Goal: Task Accomplishment & Management: Manage account settings

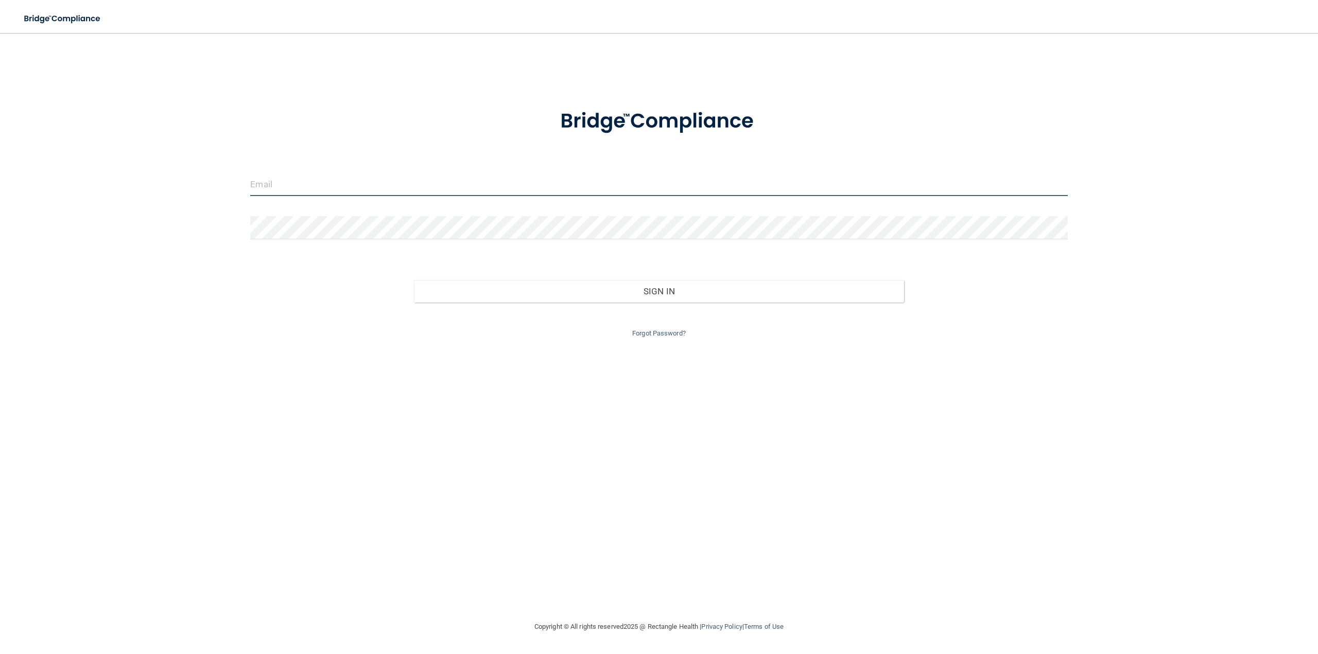
click at [279, 195] on input "email" at bounding box center [658, 184] width 817 height 23
type input "[PERSON_NAME][EMAIL_ADDRESS][DOMAIN_NAME]"
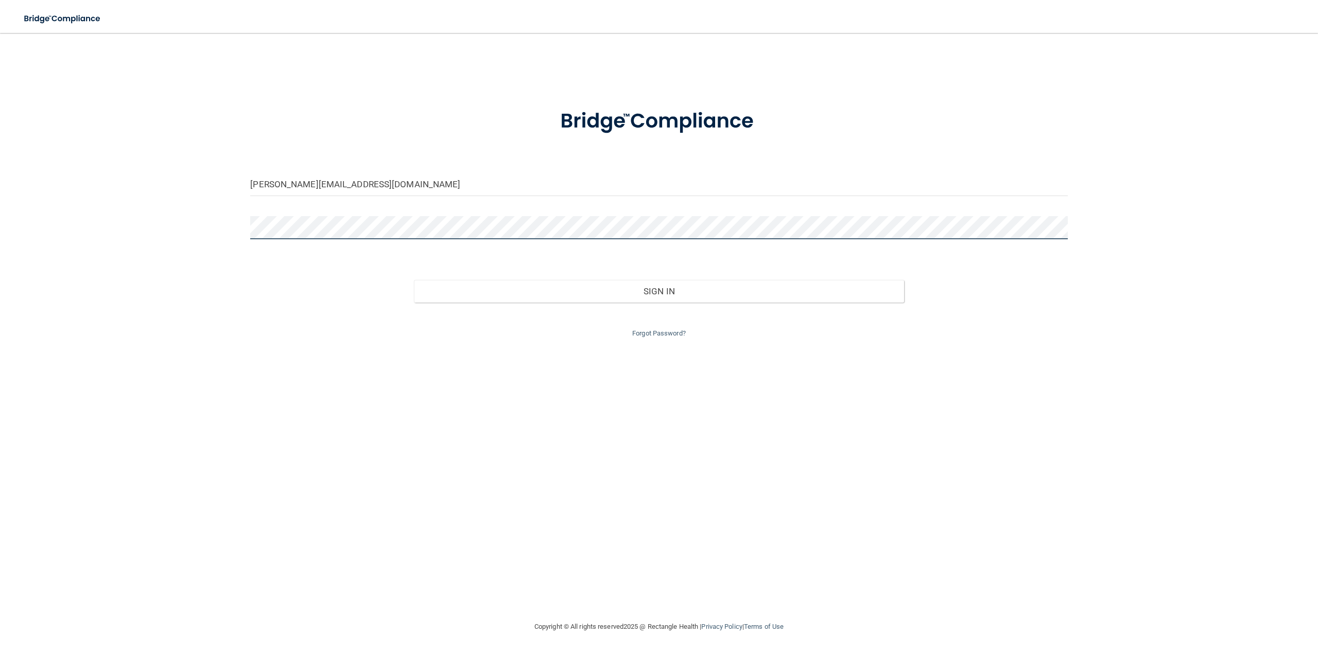
click at [414, 280] on button "Sign In" at bounding box center [659, 291] width 490 height 23
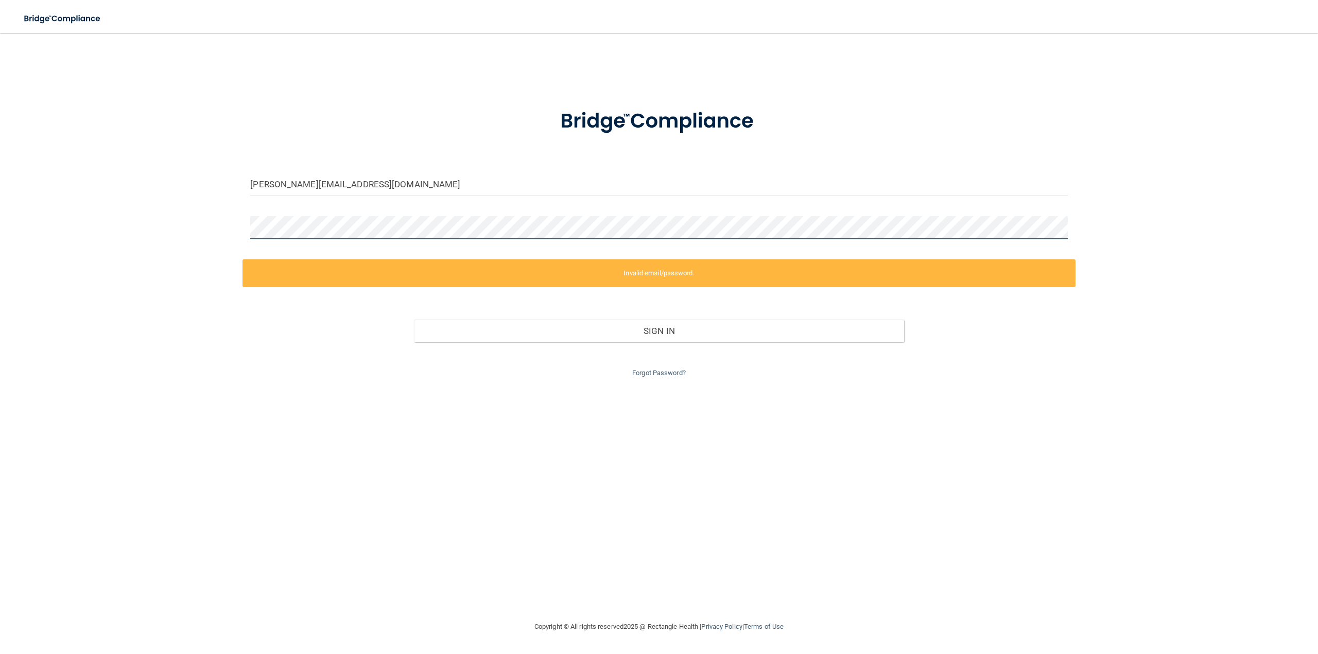
click at [164, 214] on div "[PERSON_NAME][EMAIL_ADDRESS][DOMAIN_NAME] Invalid email/password. You don't hav…" at bounding box center [659, 326] width 1277 height 567
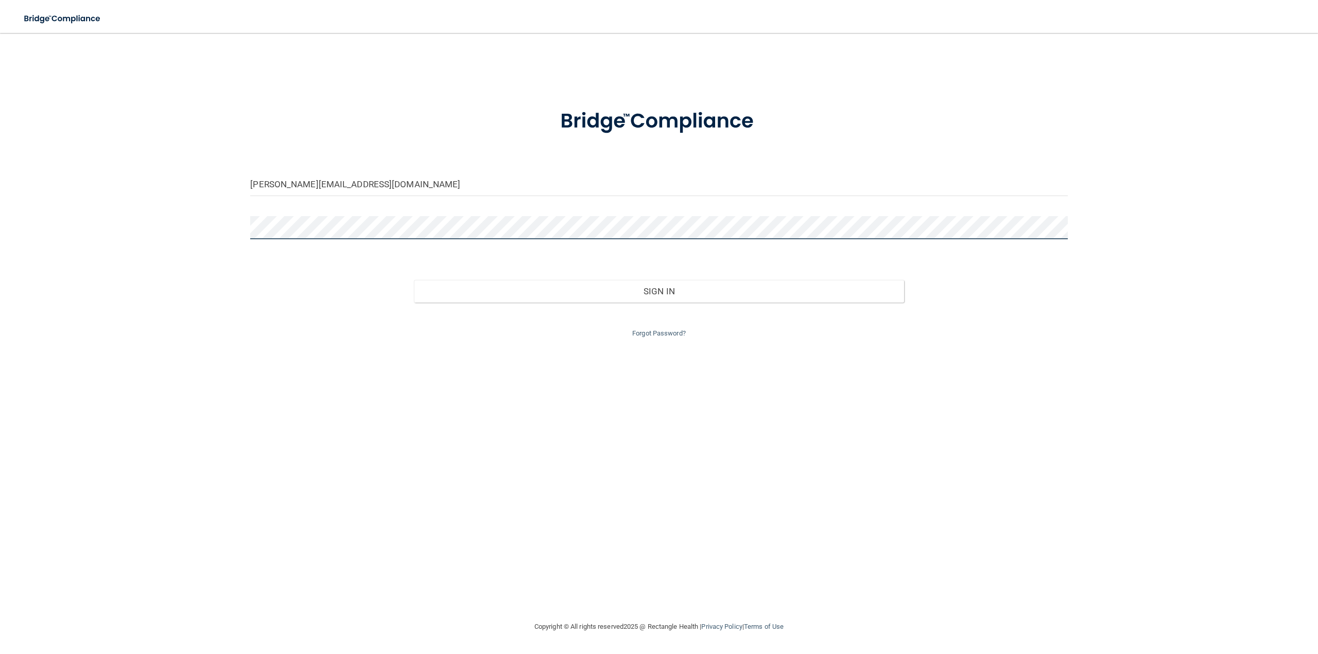
click at [414, 280] on button "Sign In" at bounding box center [659, 291] width 490 height 23
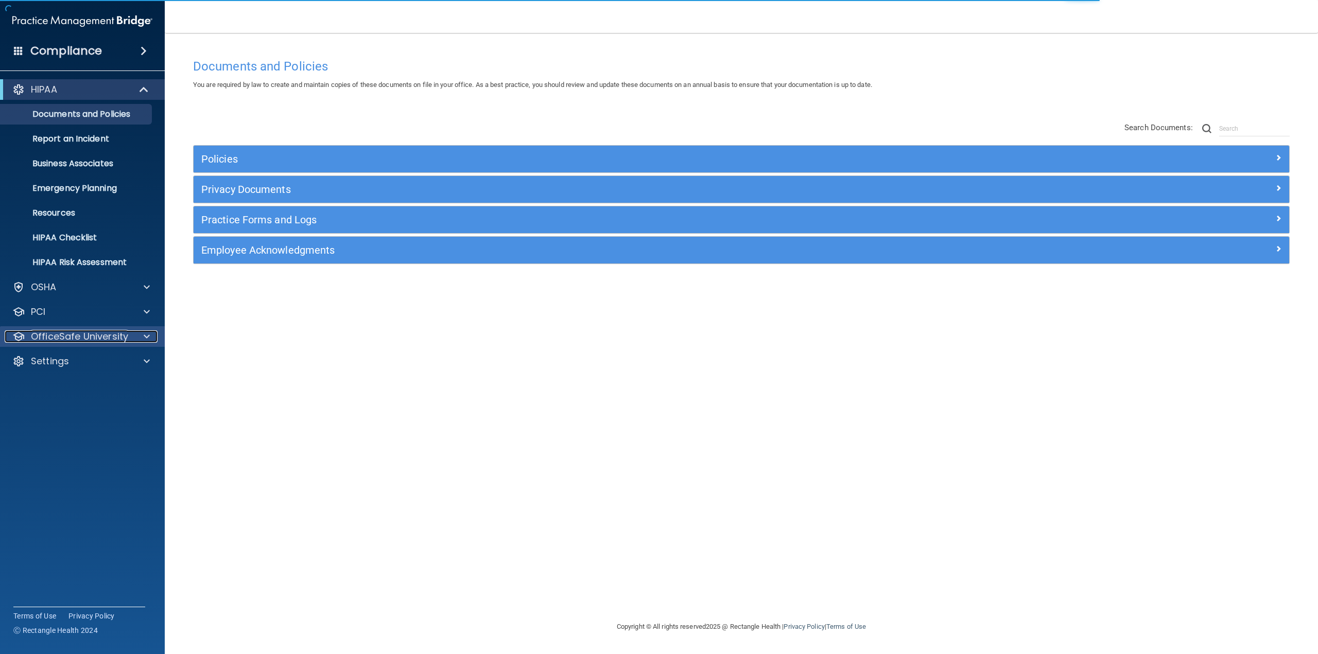
click at [91, 333] on p "OfficeSafe University" at bounding box center [79, 337] width 97 height 12
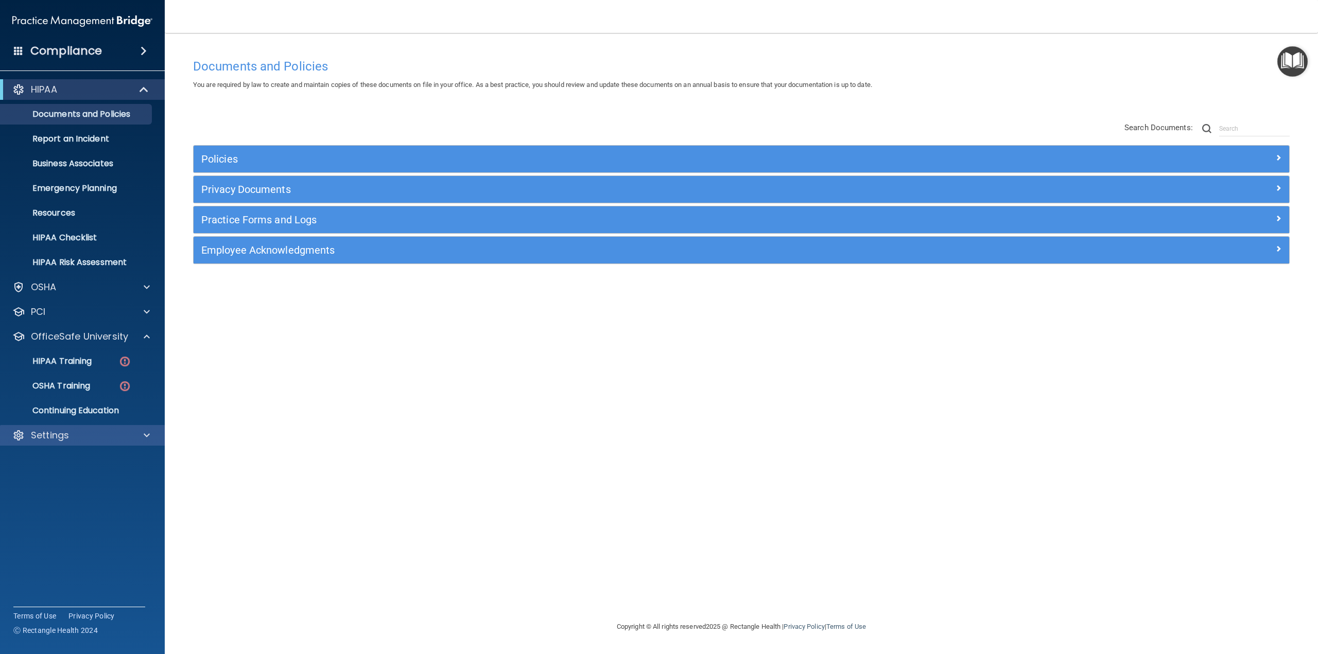
click at [91, 428] on div "Settings" at bounding box center [82, 435] width 165 height 21
click at [92, 440] on div "Settings" at bounding box center [69, 435] width 128 height 12
click at [69, 479] on link "My Users" at bounding box center [71, 485] width 162 height 21
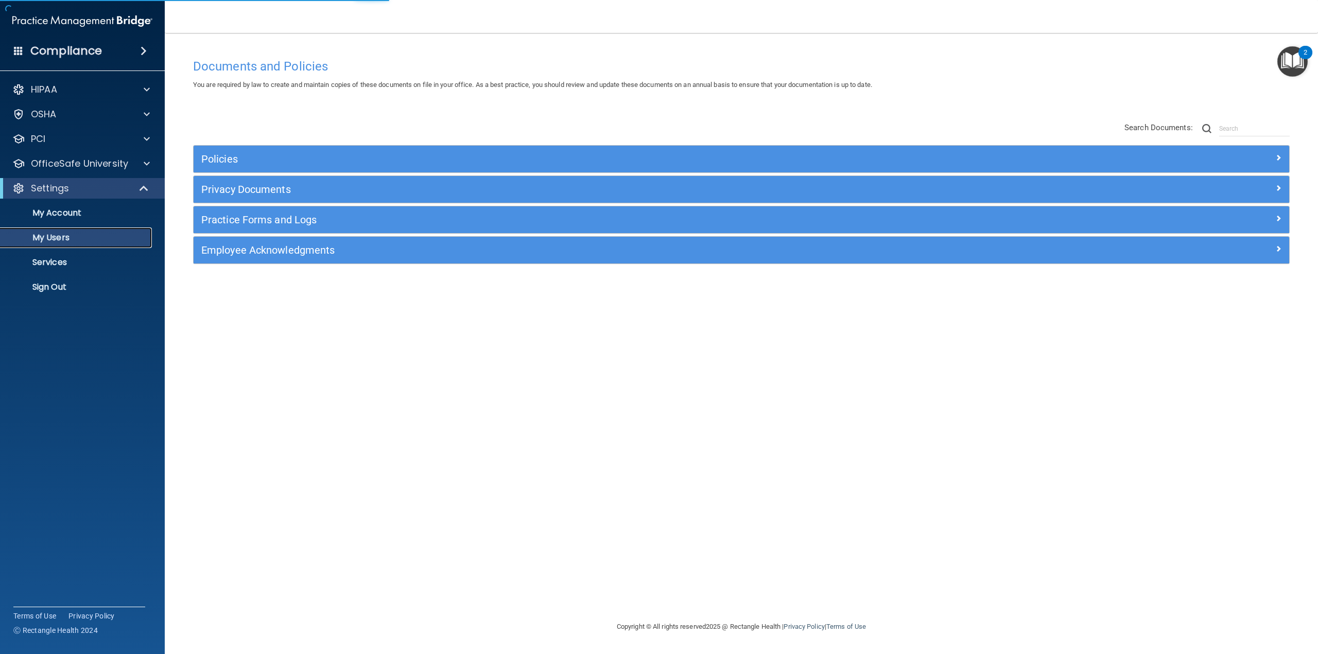
select select "20"
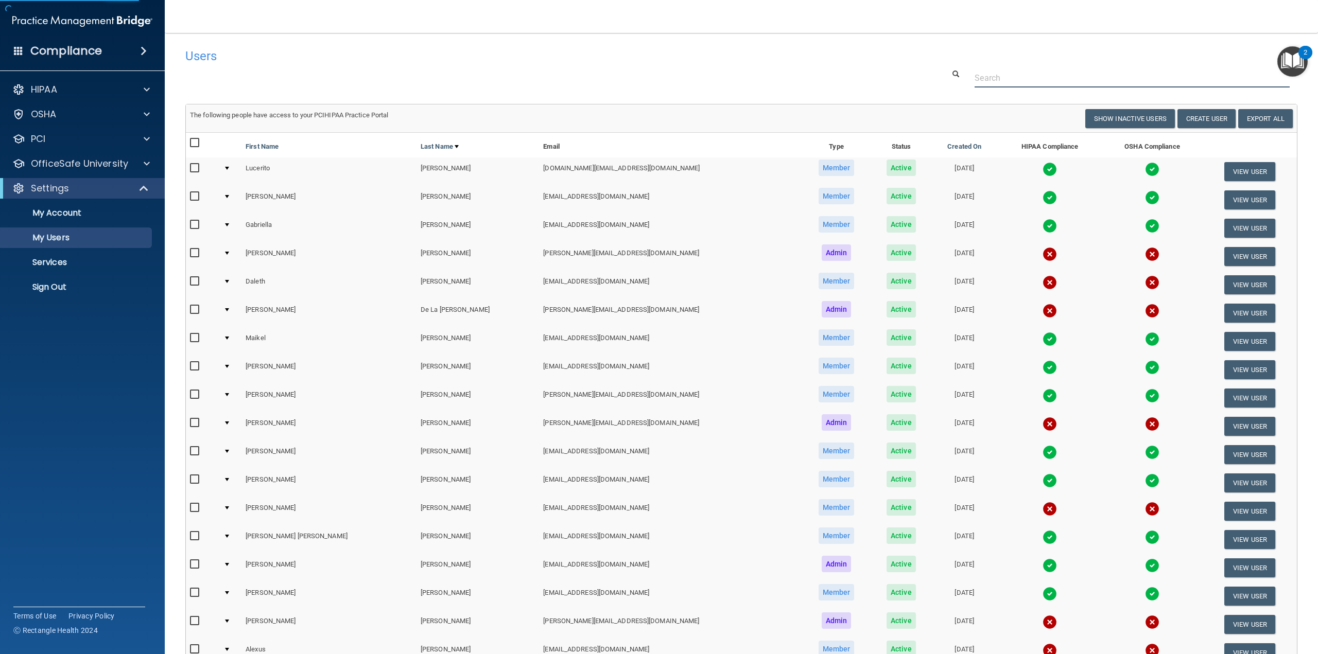
click at [1000, 81] on input "text" at bounding box center [1132, 77] width 315 height 19
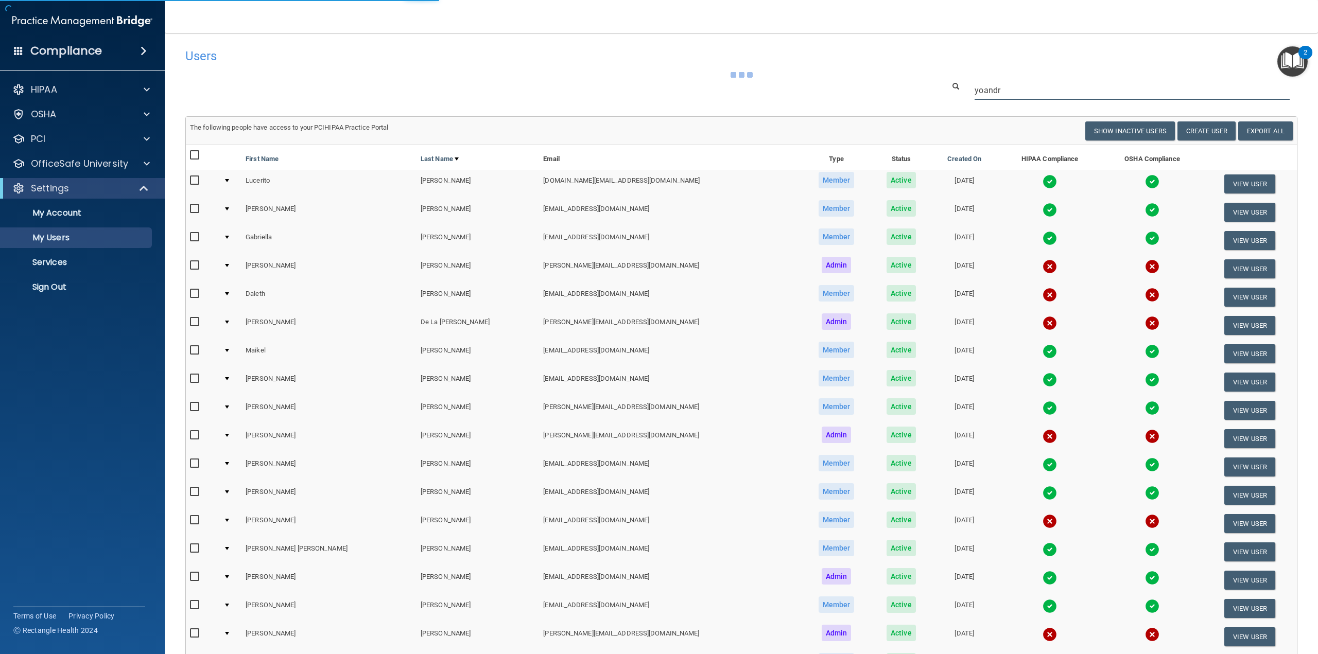
type input "[PERSON_NAME]"
